Goal: Task Accomplishment & Management: Manage account settings

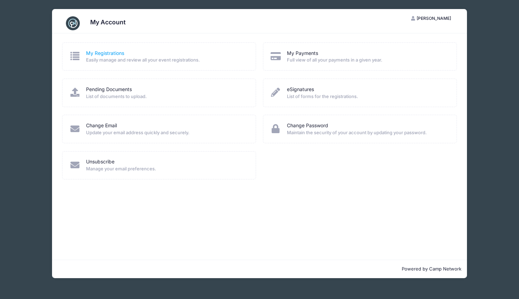
click at [117, 54] on link "My Registrations" at bounding box center [105, 53] width 38 height 7
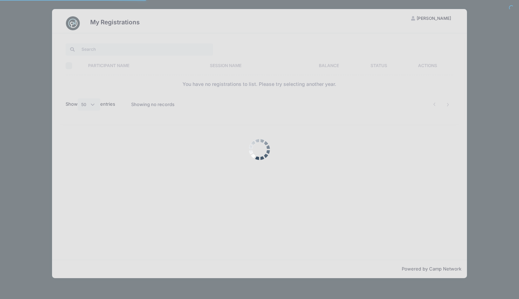
select select "50"
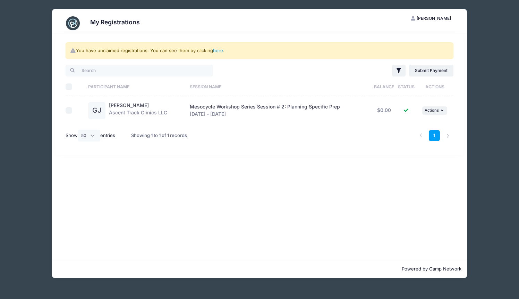
click at [130, 110] on div "Godfrey James Ascent Track Clinics LLC" at bounding box center [138, 110] width 58 height 17
click at [130, 105] on link "[PERSON_NAME]" at bounding box center [129, 105] width 40 height 6
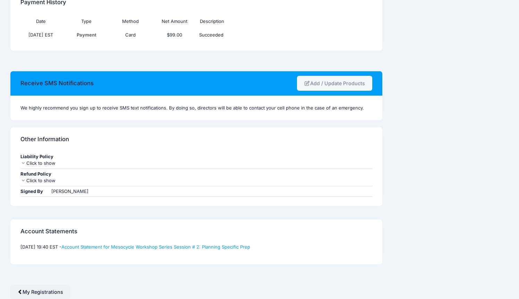
scroll to position [291, 0]
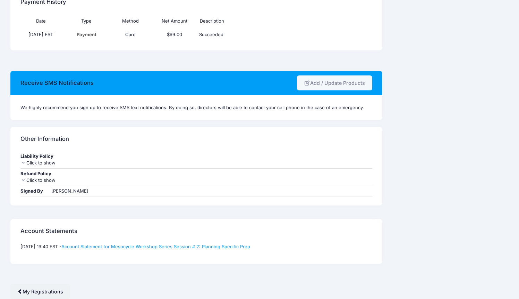
click at [48, 181] on div "Click to show" at bounding box center [196, 180] width 352 height 7
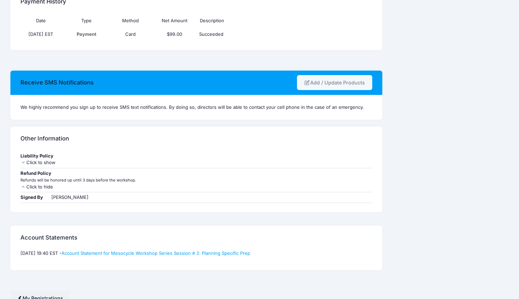
click at [103, 188] on div "Click to hide" at bounding box center [196, 186] width 352 height 7
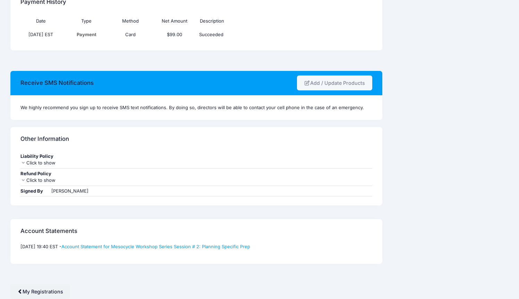
click at [171, 108] on div "We highly recommend you sign up to receive SMS text notifications. By doing so,…" at bounding box center [196, 107] width 352 height 7
click at [319, 84] on link "Add / Update Products" at bounding box center [334, 82] width 75 height 15
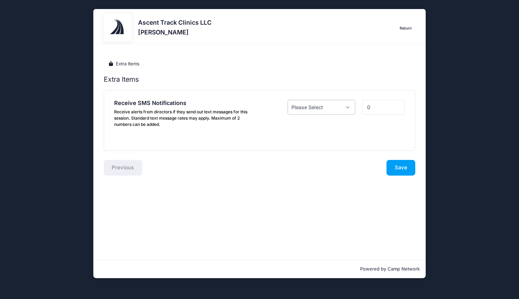
select select "1"
click option "Yes ($0.00)" at bounding box center [0, 0] width 0 height 0
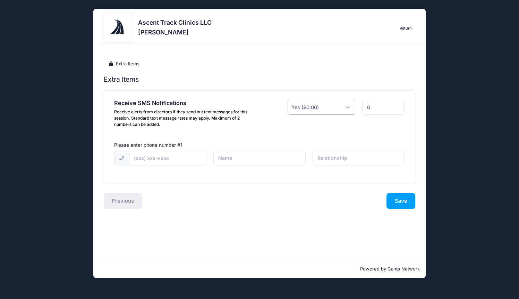
click at [396, 109] on input "0" at bounding box center [383, 107] width 43 height 15
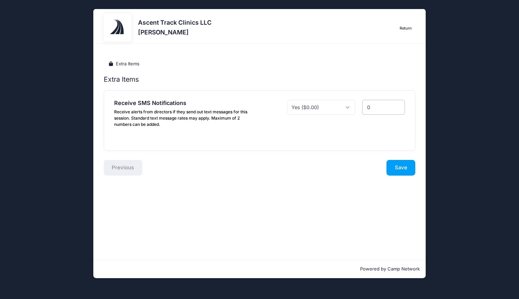
click at [397, 110] on input "0" at bounding box center [383, 107] width 43 height 15
type input "1"
click at [397, 106] on input "1" at bounding box center [383, 107] width 43 height 15
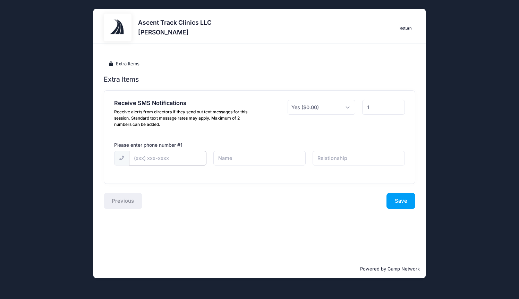
click at [139, 159] on input "text" at bounding box center [167, 158] width 77 height 15
type input "[PHONE_NUMBER]"
click at [184, 170] on div "[PHONE_NUMBER]" at bounding box center [260, 163] width 298 height 24
click at [255, 159] on input "text" at bounding box center [259, 158] width 92 height 15
click at [351, 160] on input "text" at bounding box center [359, 158] width 92 height 15
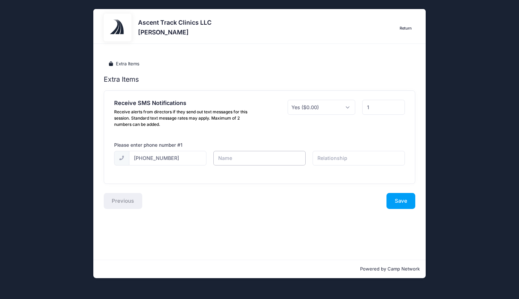
click at [221, 160] on input "text" at bounding box center [259, 158] width 92 height 15
type input "[PERSON_NAME]"
click at [329, 159] on input "text" at bounding box center [359, 158] width 92 height 15
type input "Owner"
click at [263, 189] on div "Extra Items Receive SMS Notifications Receive alerts from directors if they sen…" at bounding box center [260, 142] width 312 height 134
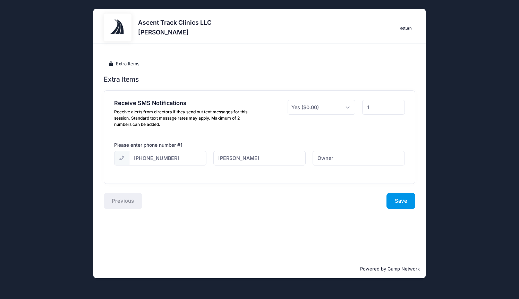
click at [403, 199] on button "Save" at bounding box center [401, 201] width 29 height 16
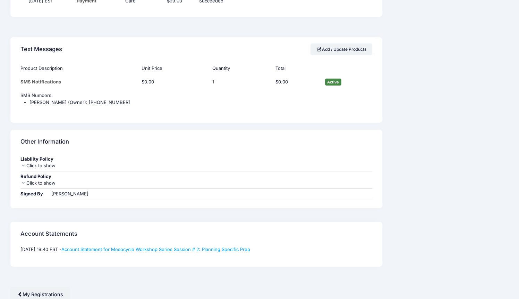
scroll to position [327, 0]
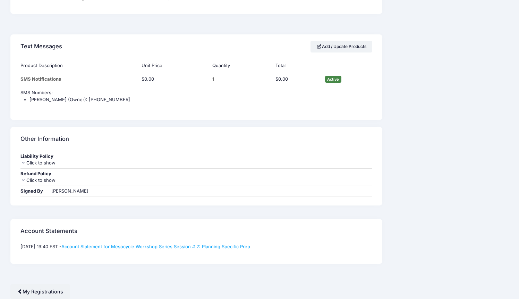
click at [41, 161] on div "Click to show" at bounding box center [196, 162] width 352 height 7
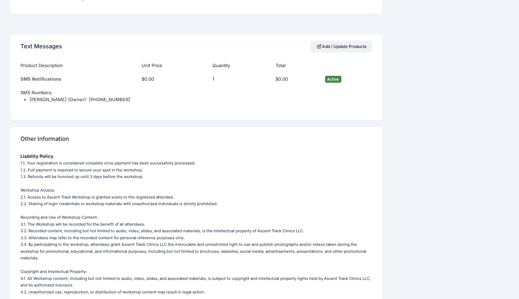
click at [225, 178] on div "1.1. Your registration is considered complete once payment has been successfull…" at bounding box center [196, 260] width 352 height 203
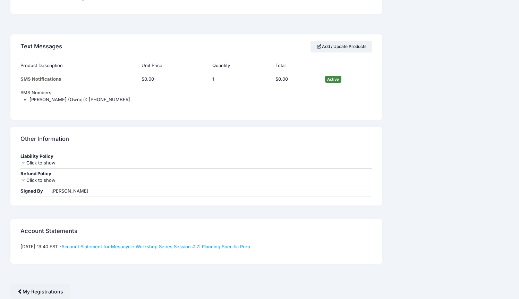
click at [107, 145] on div "Other Information" at bounding box center [196, 139] width 372 height 24
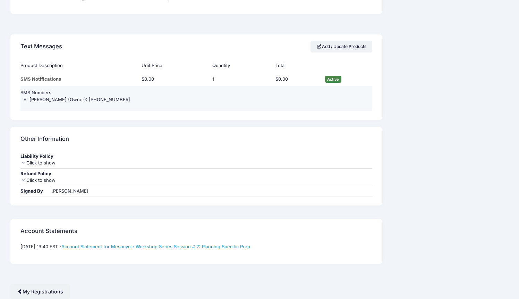
click at [194, 106] on td "SMS Numbers: Godfrey James (Owner): (647) 627-9267" at bounding box center [196, 98] width 352 height 25
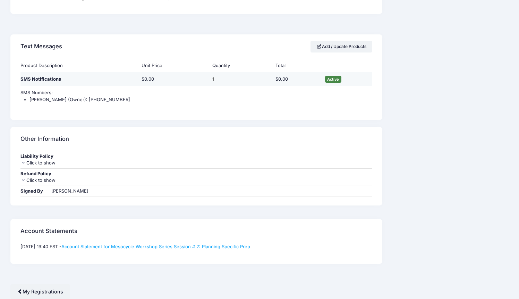
click at [334, 77] on span "Active" at bounding box center [333, 79] width 16 height 7
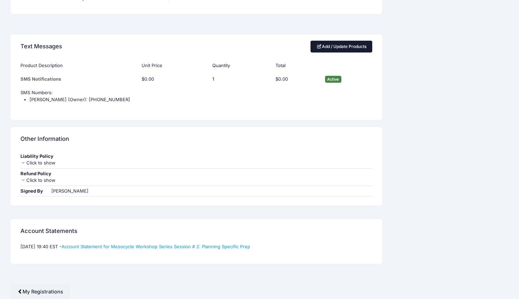
click at [338, 48] on link "Add / Update Products" at bounding box center [342, 47] width 62 height 12
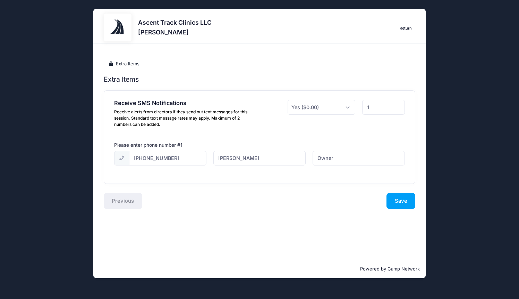
click at [115, 204] on div "Previous" at bounding box center [179, 201] width 159 height 16
click at [128, 62] on link "Extra Items" at bounding box center [124, 63] width 41 height 11
